Goal: Answer question/provide support

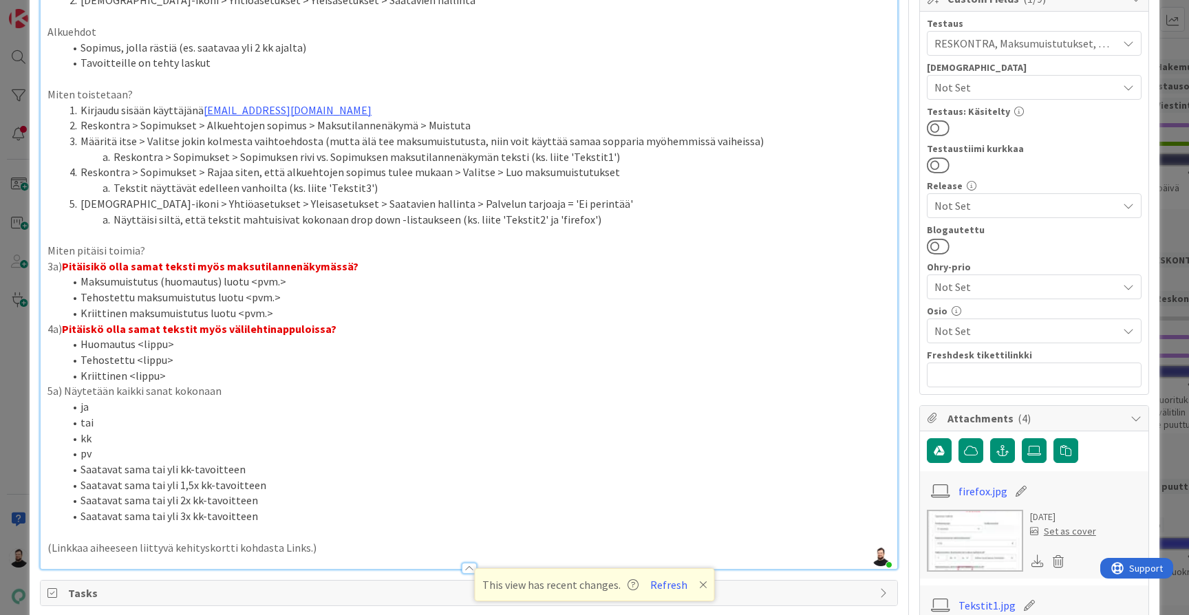
scroll to position [310, 0]
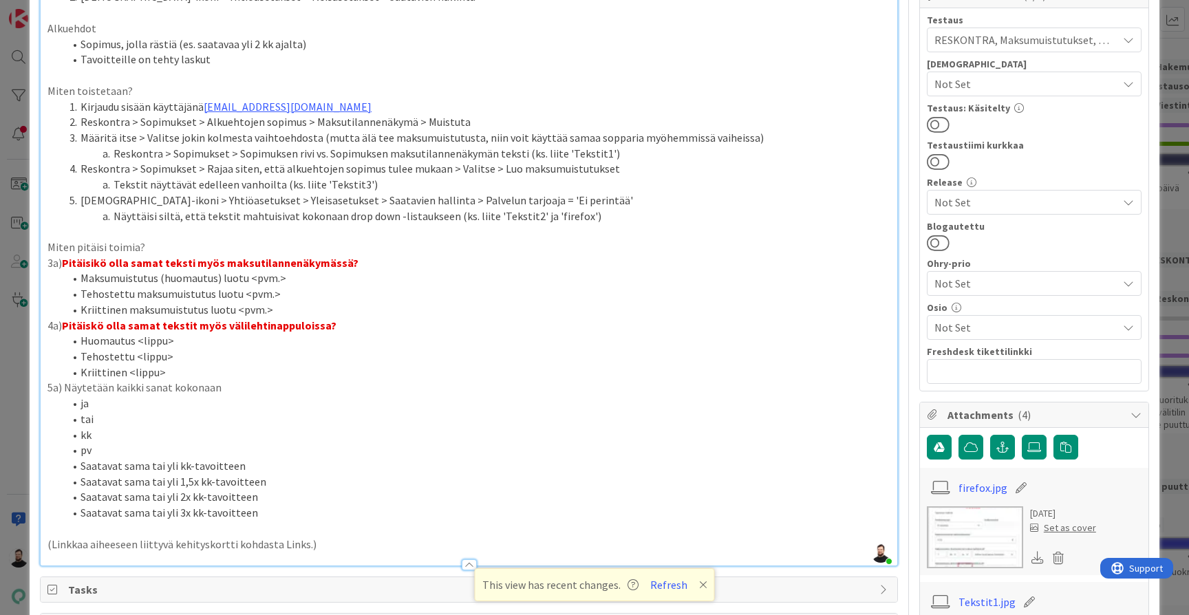
click at [526, 255] on p "3a) Pitäisikö olla samat teksti myös maksutilannenäkymässä?" at bounding box center [468, 263] width 843 height 16
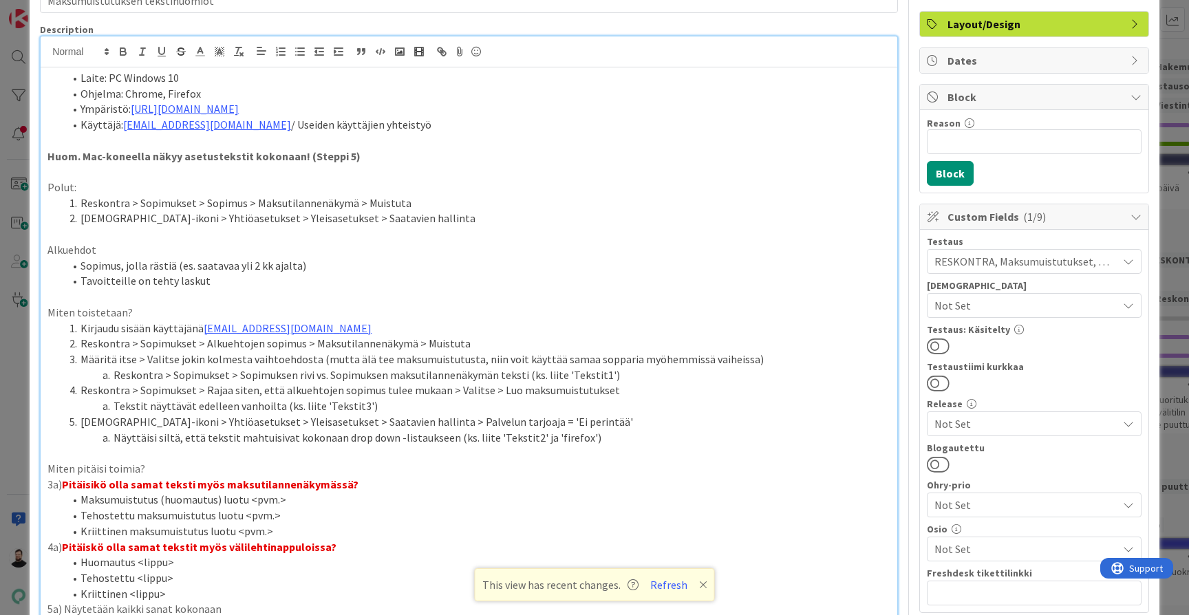
scroll to position [86, 0]
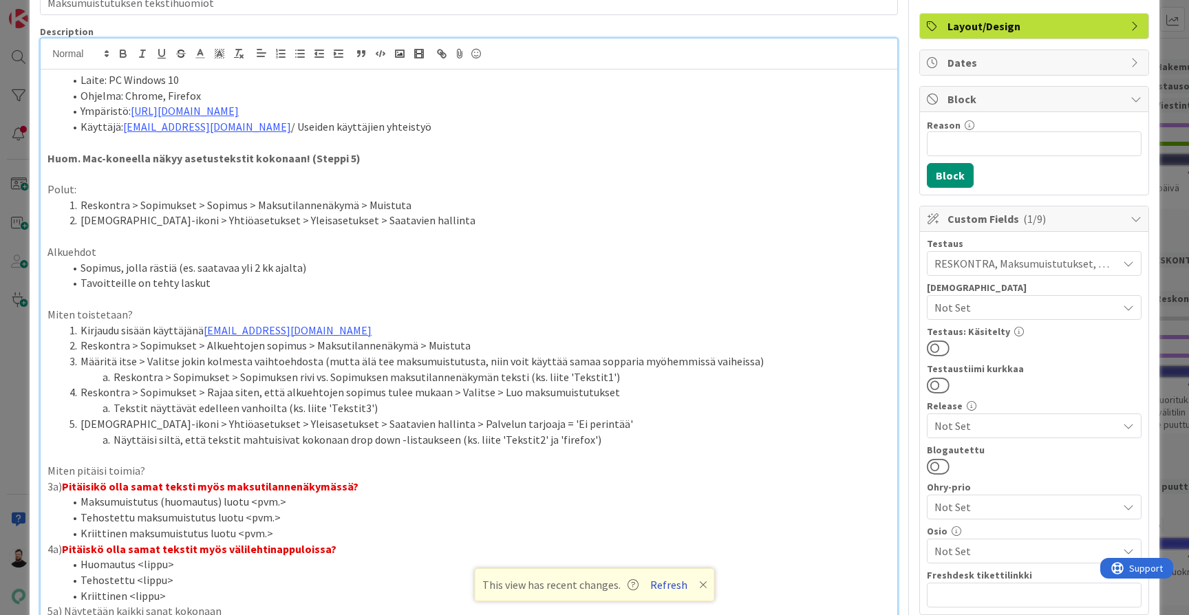
click at [673, 584] on button "Refresh" at bounding box center [669, 585] width 47 height 18
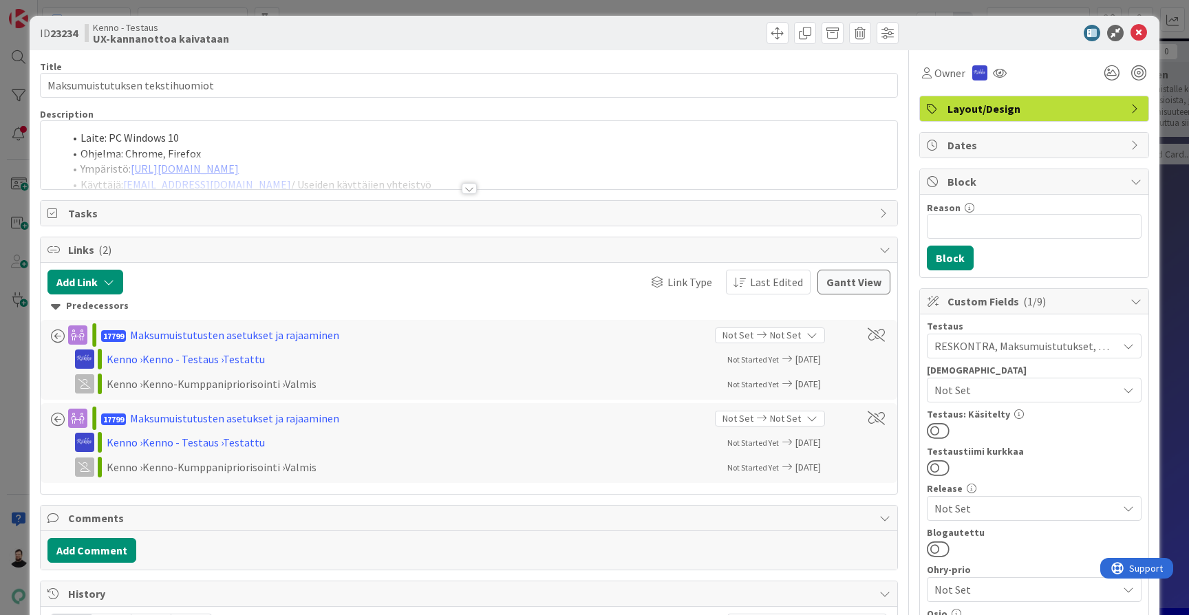
click at [471, 185] on div at bounding box center [469, 188] width 15 height 11
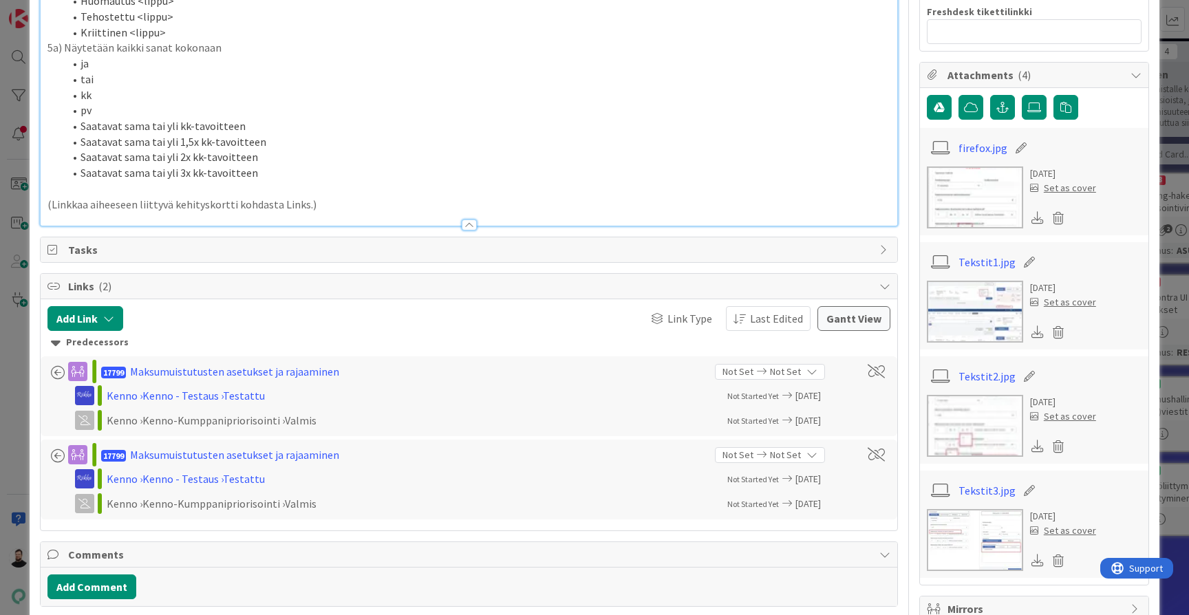
scroll to position [715, 0]
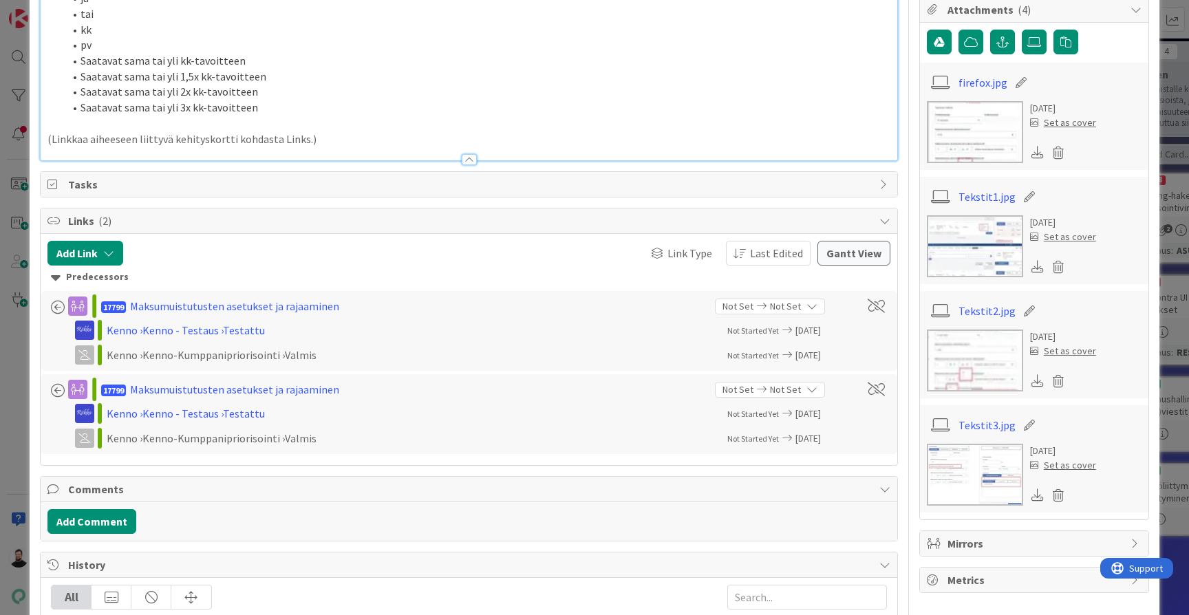
click at [972, 243] on img at bounding box center [975, 246] width 96 height 62
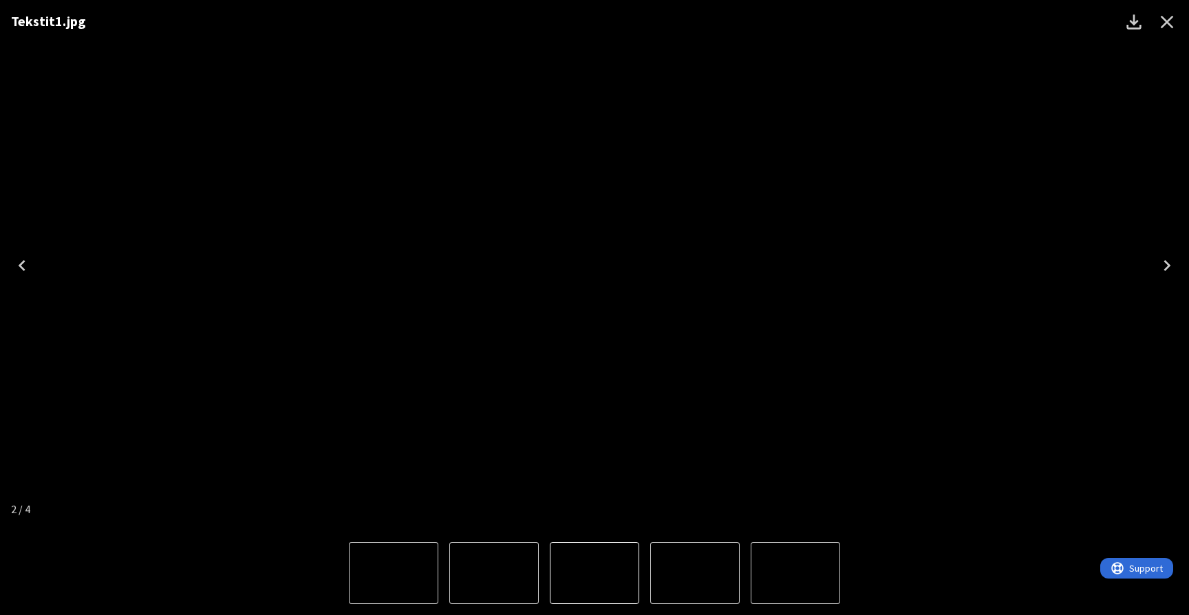
click at [973, 144] on div "Tekstit1.jpg" at bounding box center [594, 265] width 1189 height 531
click at [1169, 25] on icon "Close" at bounding box center [1167, 22] width 22 height 22
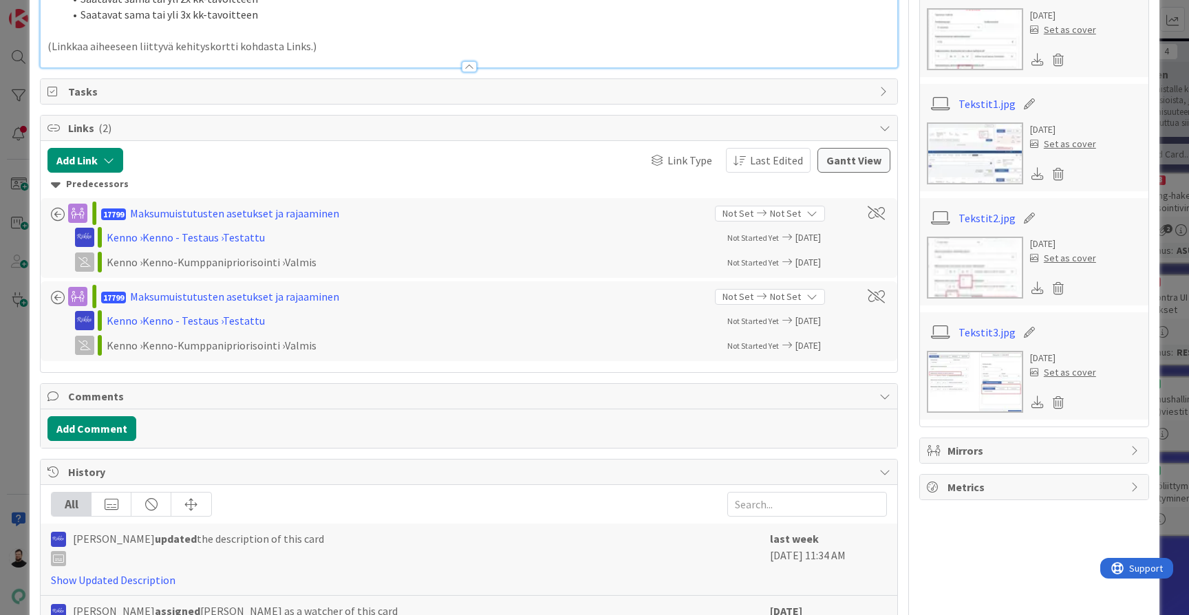
scroll to position [811, 0]
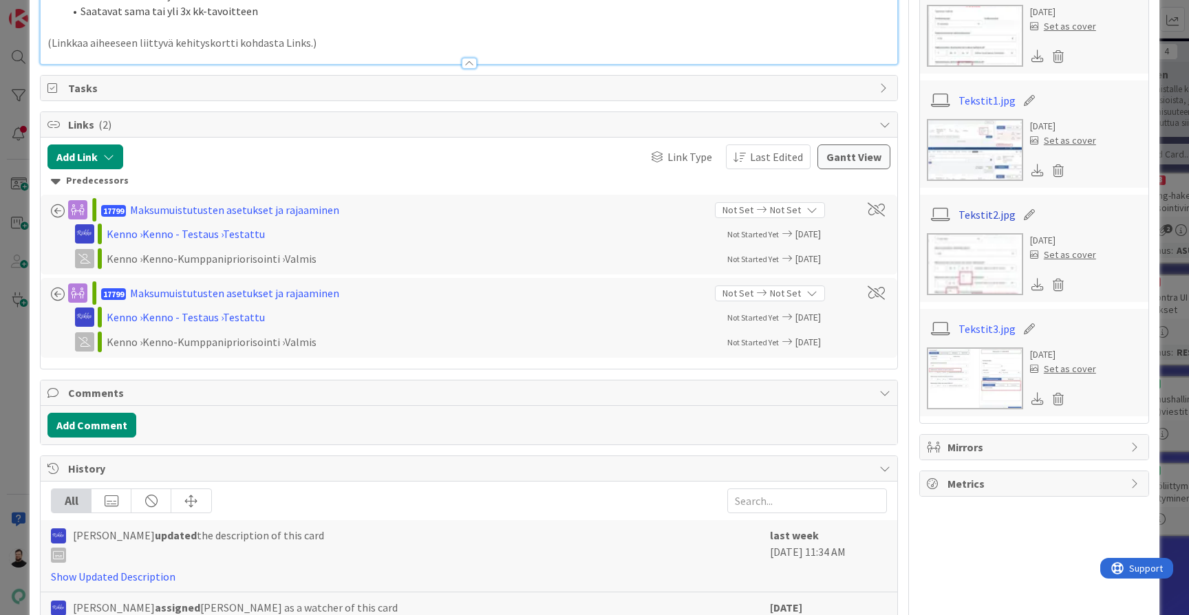
click at [998, 211] on link "Tekstit2.jpg" at bounding box center [987, 214] width 57 height 17
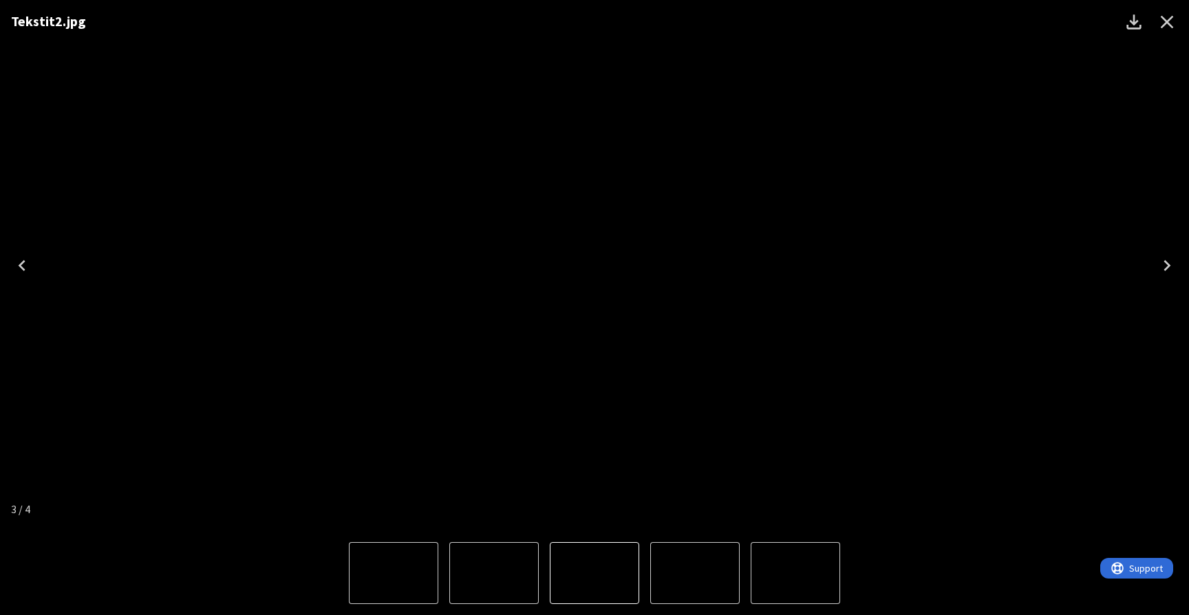
click at [846, 370] on div "Tekstit2.jpg" at bounding box center [594, 265] width 1189 height 531
click at [1169, 12] on icon "Close" at bounding box center [1167, 22] width 22 height 22
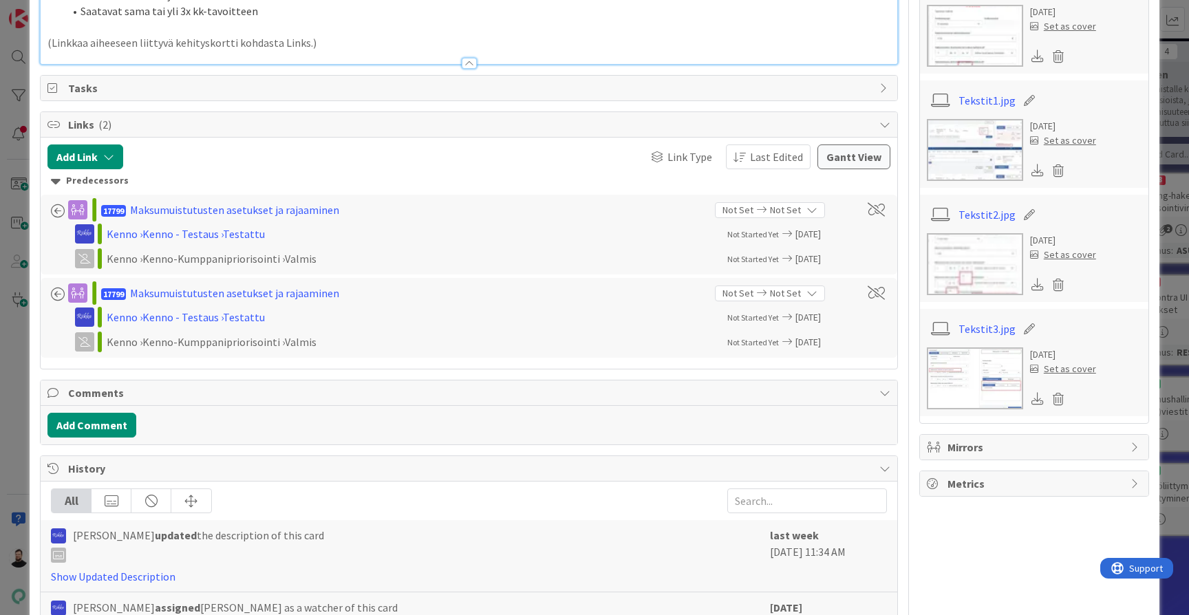
click at [1005, 350] on img at bounding box center [975, 379] width 96 height 62
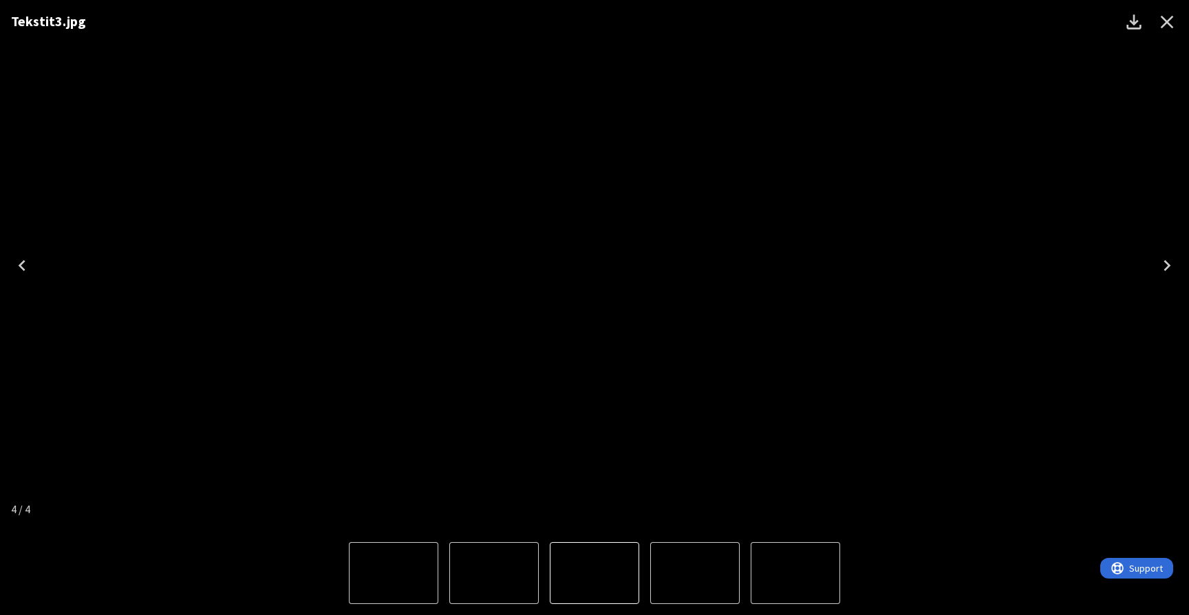
click at [1169, 25] on icon "Close" at bounding box center [1167, 22] width 13 height 13
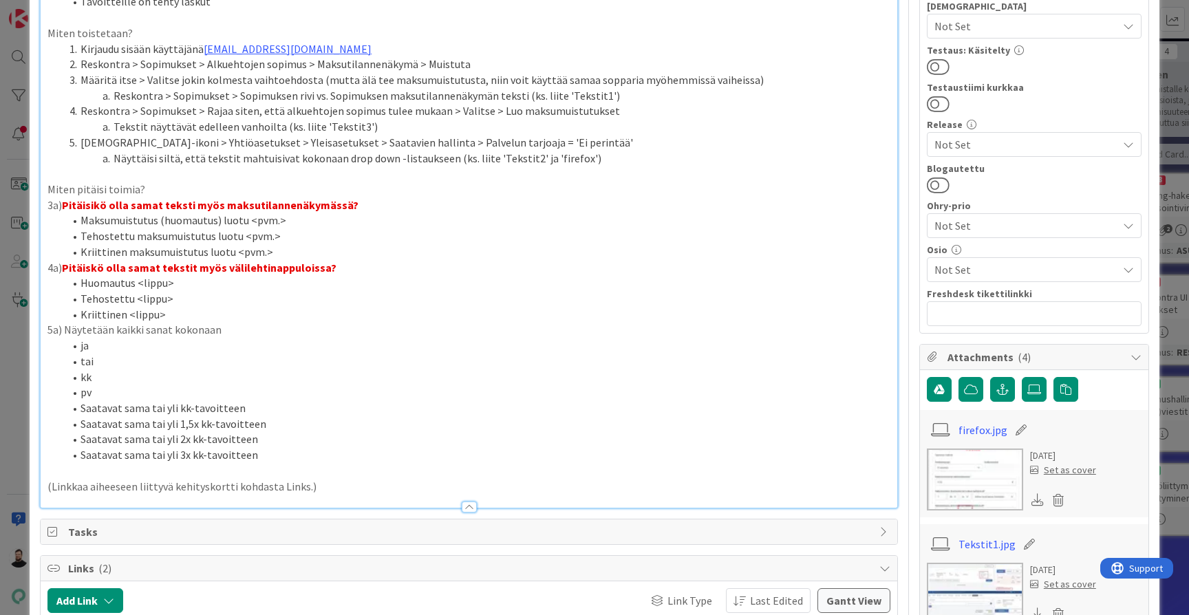
scroll to position [312, 0]
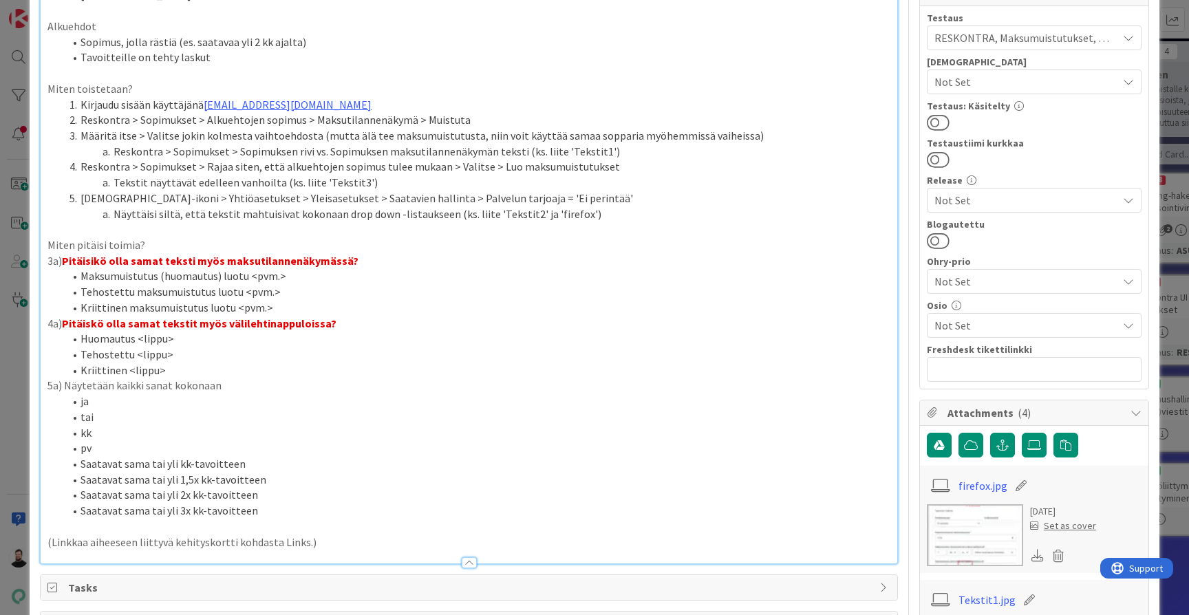
click at [709, 239] on p "Miten pitäisi toimia?" at bounding box center [468, 245] width 843 height 16
click at [701, 253] on p "3a) Pitäisikö olla samat teksti myös maksutilannenäkymässä?" at bounding box center [468, 261] width 843 height 16
click at [675, 316] on p "4a) Pitäiskö olla samat tekstit myös välilehtinappuloissa?" at bounding box center [468, 324] width 843 height 16
click at [683, 300] on li "Kriittinen maksumuistutus luotu <pvm.>" at bounding box center [477, 308] width 827 height 16
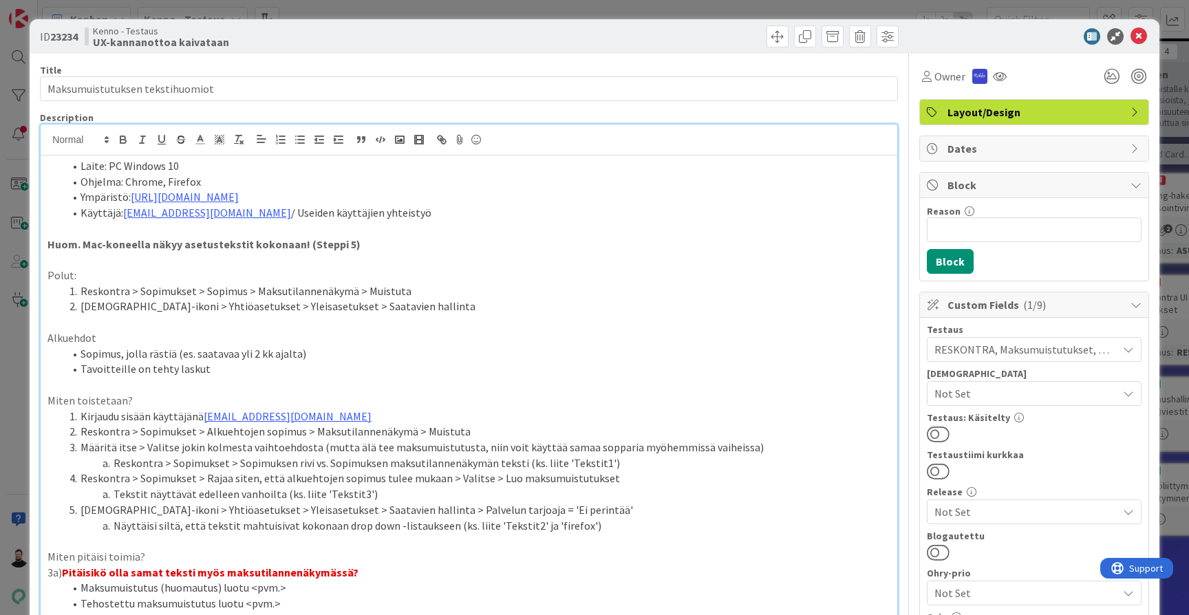
scroll to position [0, 0]
